Goal: Check status: Check status

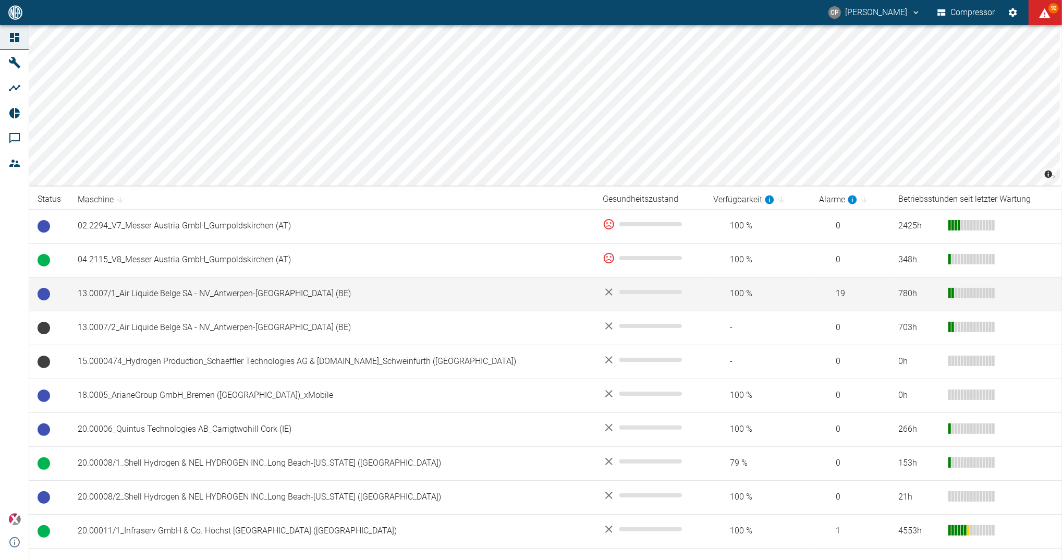
scroll to position [69, 0]
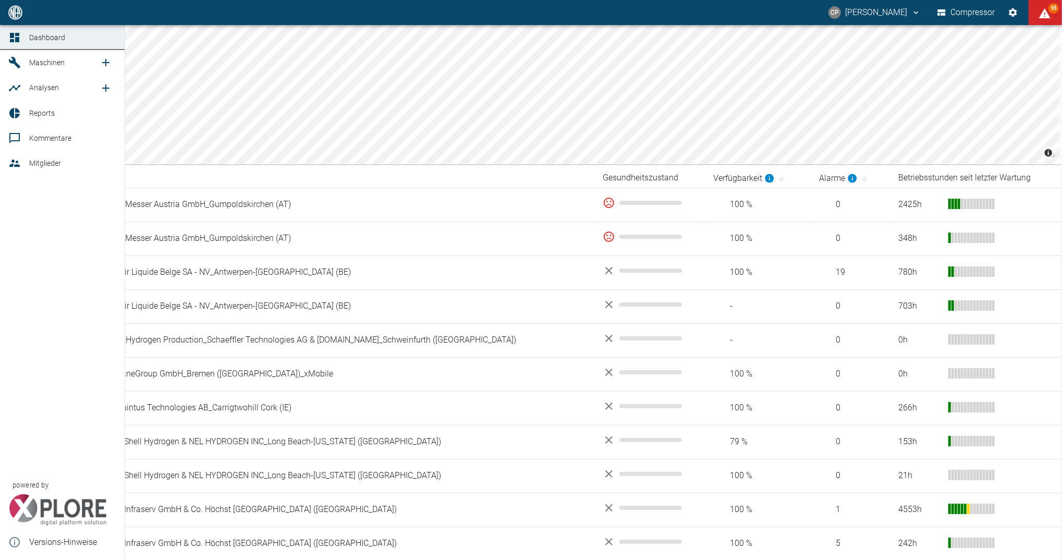
click at [9, 107] on icon at bounding box center [14, 113] width 13 height 13
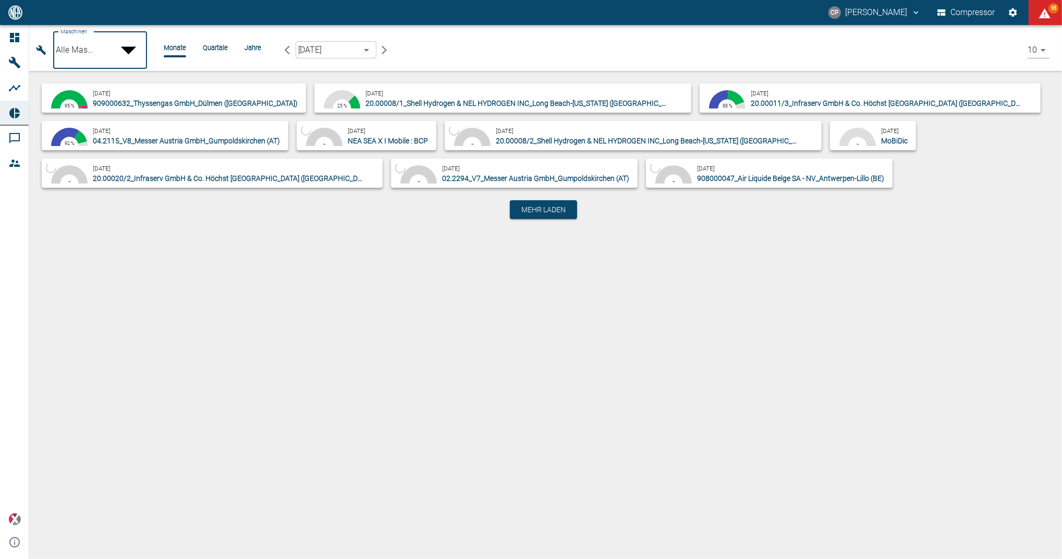
click at [132, 44] on body "CP [PERSON_NAME] Compressor 95 Dashboard Maschinen Analysen Reports Kommentare …" at bounding box center [531, 279] width 1062 height 559
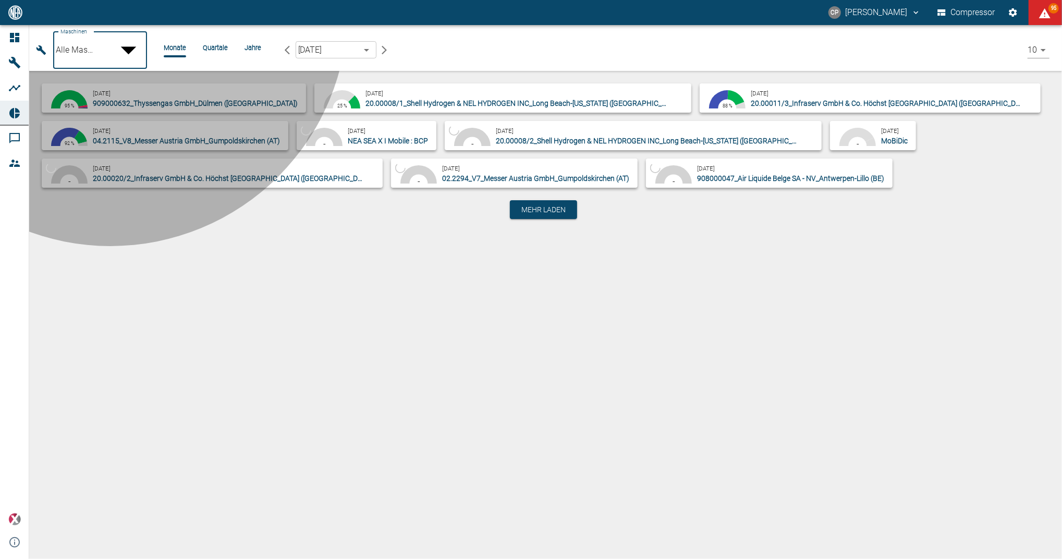
type input "52381507-e89c-473a-84ef-8e4810c4aa68"
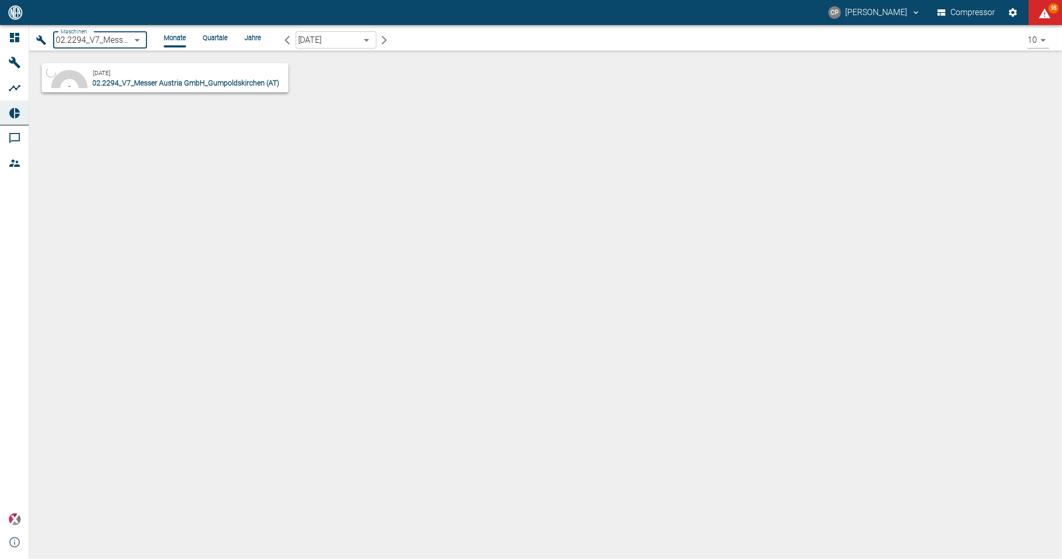
click at [112, 79] on span "02.2294_V7_Messer Austria GmbH_Gumpoldskirchen (AT)" at bounding box center [185, 83] width 187 height 8
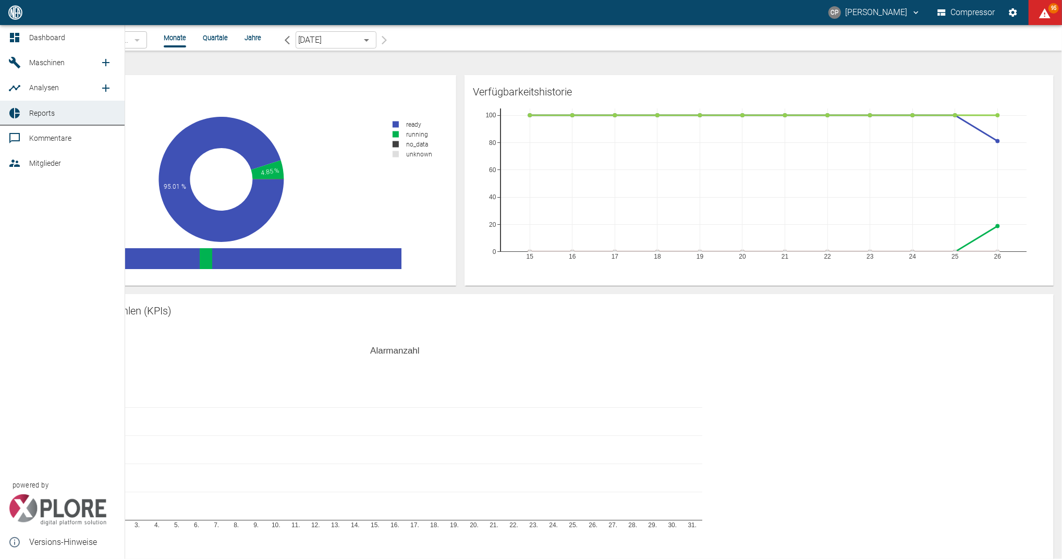
click at [20, 42] on icon at bounding box center [14, 37] width 13 height 13
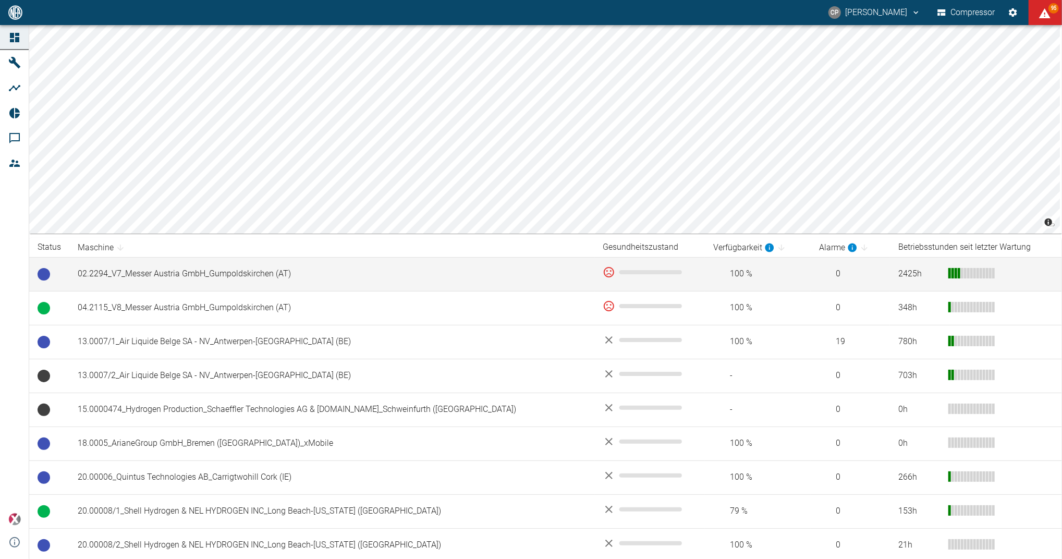
click at [142, 284] on td "02.2294_V7_Messer Austria GmbH_Gumpoldskirchen (AT)" at bounding box center [331, 274] width 525 height 34
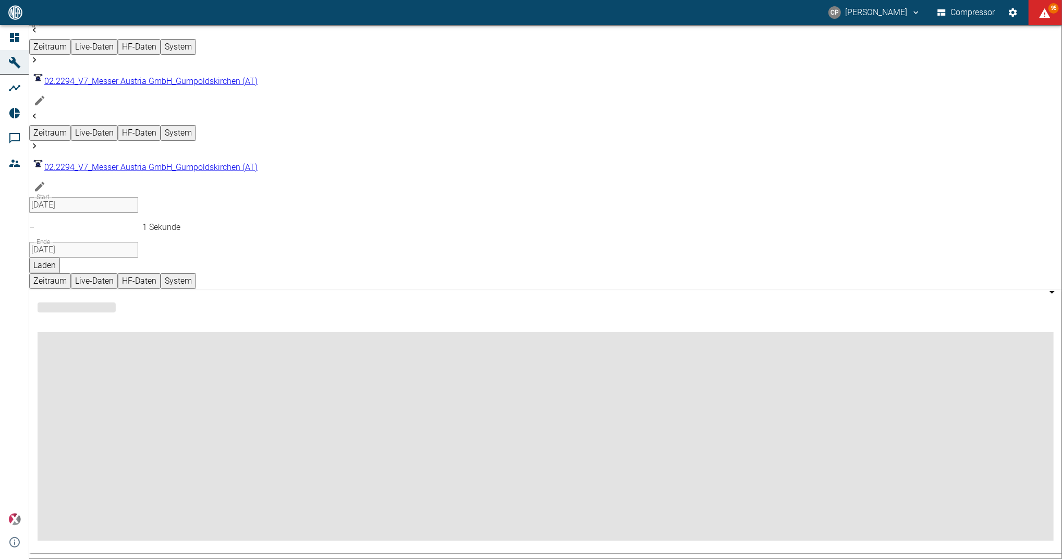
click at [21, 39] on div at bounding box center [16, 37] width 16 height 13
